Goal: Entertainment & Leisure: Consume media (video, audio)

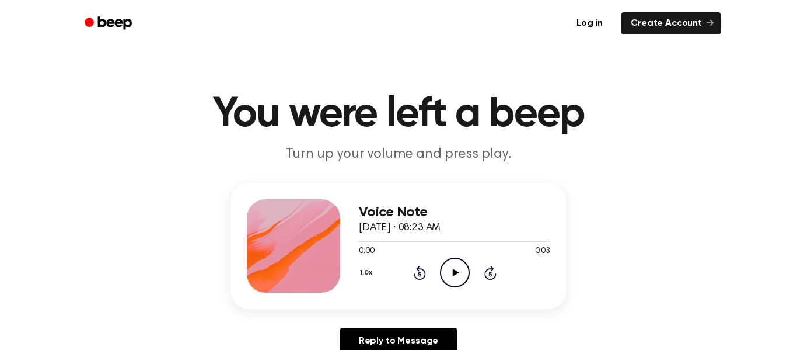
click at [448, 271] on icon "Play Audio" at bounding box center [455, 272] width 30 height 30
click at [453, 273] on icon at bounding box center [455, 272] width 6 height 8
click at [467, 257] on icon "Play Audio" at bounding box center [455, 272] width 30 height 30
click at [452, 288] on div "Voice Note September 30, 2025 · 08:25 AM 0:00 0:04 Your browser does not suppor…" at bounding box center [454, 245] width 191 height 93
click at [476, 25] on ul "Log in Create Account" at bounding box center [436, 23] width 569 height 27
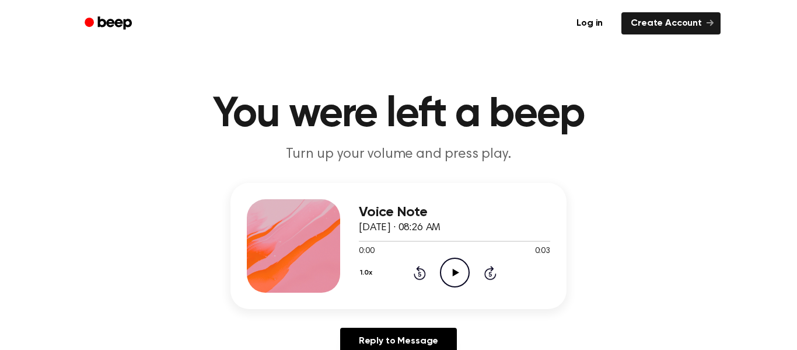
click at [459, 270] on icon "Play Audio" at bounding box center [455, 272] width 30 height 30
click at [445, 274] on icon "Play Audio" at bounding box center [455, 272] width 30 height 30
click at [438, 271] on div "1.0x Rewind 5 seconds Play Audio Skip 5 seconds" at bounding box center [454, 272] width 191 height 30
click at [440, 273] on icon "Play Audio" at bounding box center [455, 272] width 30 height 30
click at [447, 279] on icon "Play Audio" at bounding box center [455, 272] width 30 height 30
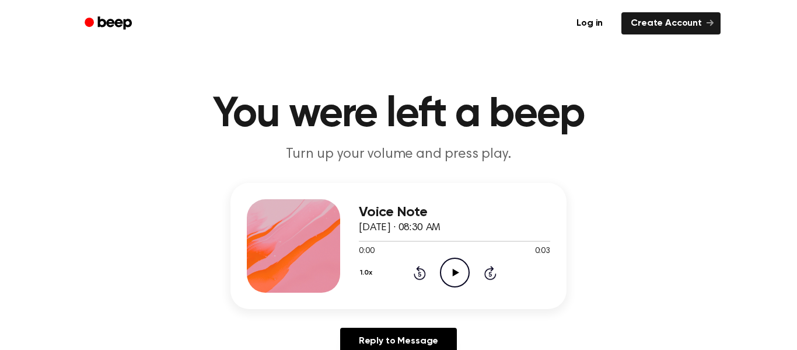
click at [463, 268] on icon "Play Audio" at bounding box center [455, 272] width 30 height 30
click at [447, 274] on icon "Play Audio" at bounding box center [455, 272] width 30 height 30
click at [449, 278] on icon "Play Audio" at bounding box center [455, 272] width 30 height 30
click at [465, 296] on div "Voice Note [DATE] · 08:33 AM 0:00 0:03 Your browser does not support the [objec…" at bounding box center [399, 246] width 336 height 126
click at [459, 272] on icon "Play Audio" at bounding box center [455, 272] width 30 height 30
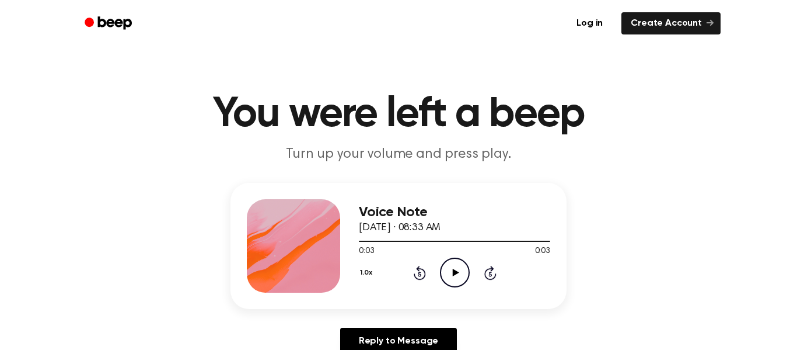
click at [460, 260] on circle at bounding box center [455, 272] width 29 height 29
click at [444, 266] on icon "Play Audio" at bounding box center [455, 272] width 30 height 30
